Goal: Task Accomplishment & Management: Use online tool/utility

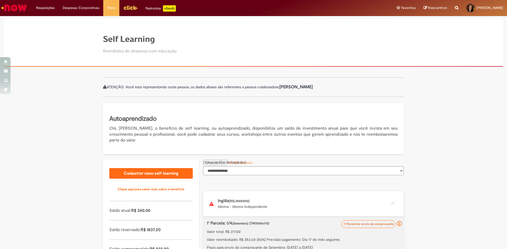
scroll to position [160, 0]
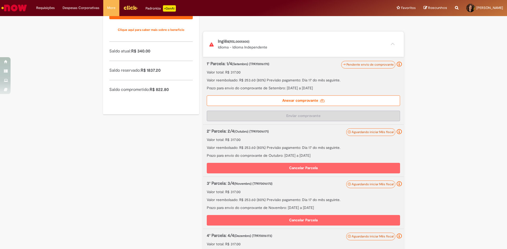
click at [320, 98] on label "Anexar comprovante" at bounding box center [303, 101] width 193 height 11
click at [275, 6] on input "Anexar comprovante" at bounding box center [239, 3] width 72 height 6
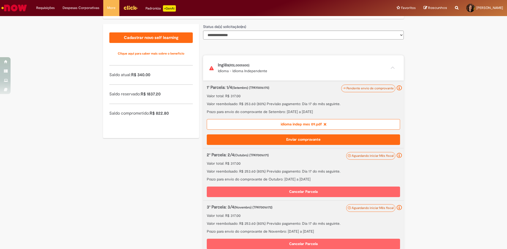
scroll to position [162, 0]
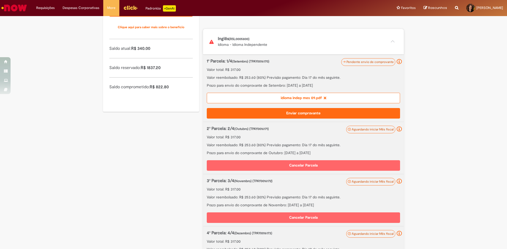
click at [297, 117] on button "Enviar comprovante" at bounding box center [303, 113] width 193 height 11
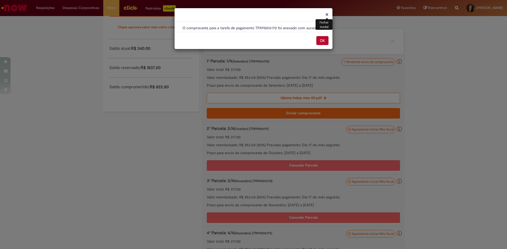
click at [322, 36] on button "OK" at bounding box center [322, 40] width 12 height 9
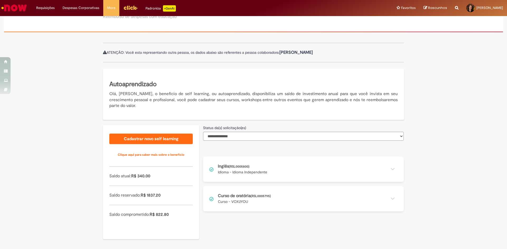
scroll to position [35, 0]
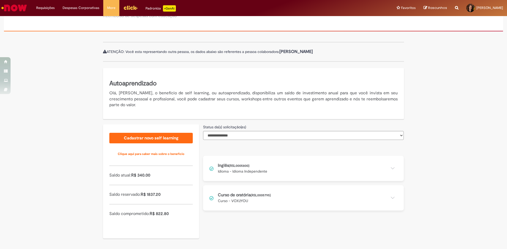
click at [302, 177] on button at bounding box center [303, 168] width 201 height 25
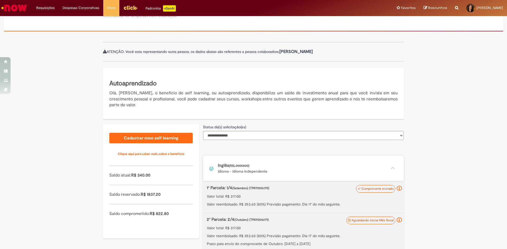
click at [302, 177] on button at bounding box center [303, 168] width 201 height 25
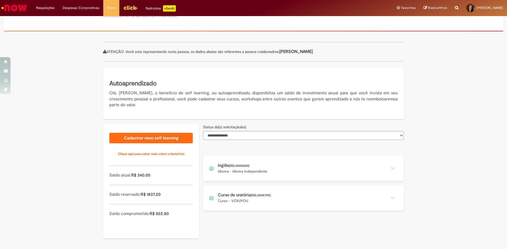
click at [302, 177] on button at bounding box center [303, 168] width 201 height 25
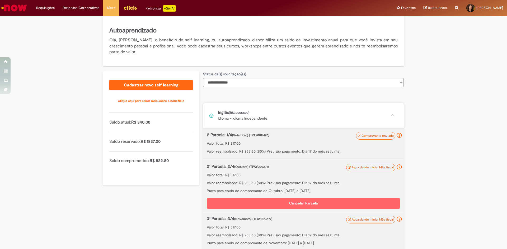
scroll to position [88, 0]
click at [394, 114] on button at bounding box center [303, 115] width 201 height 25
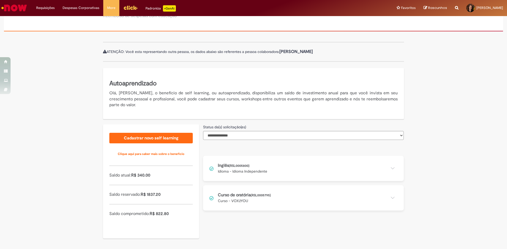
scroll to position [35, 0]
click at [338, 172] on button at bounding box center [303, 168] width 201 height 25
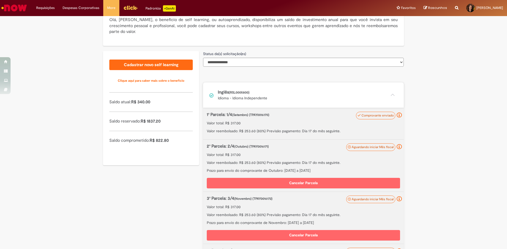
scroll to position [115, 0]
